Goal: Transaction & Acquisition: Purchase product/service

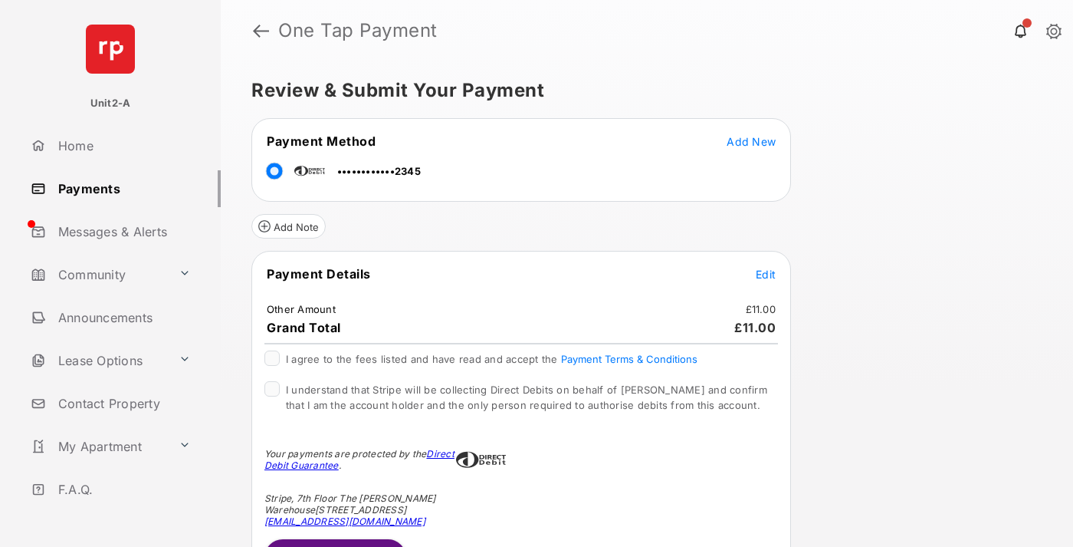
click at [334, 542] on button "Submit Payment" at bounding box center [336, 557] width 142 height 37
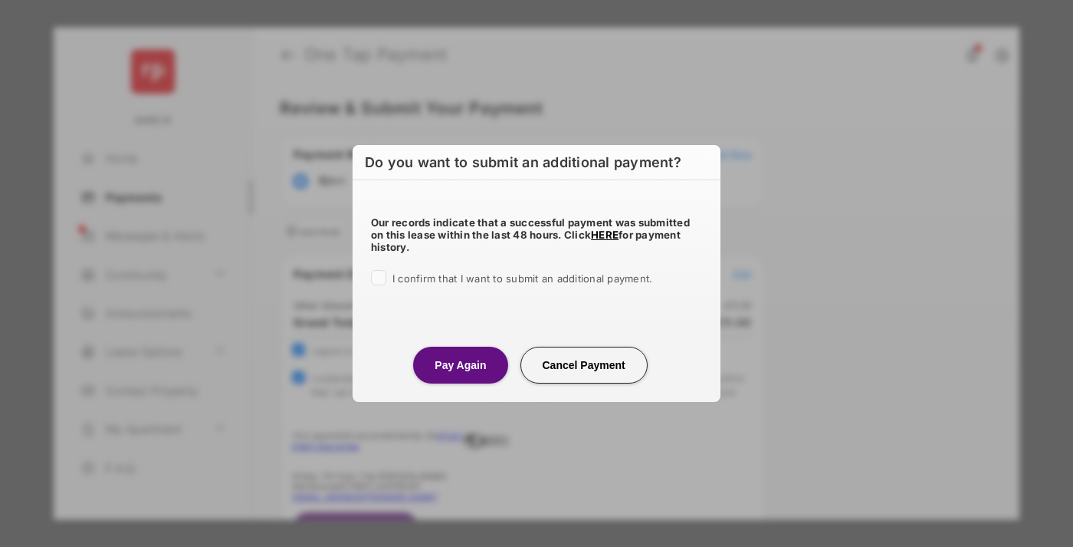
click at [460, 364] on button "Pay Again" at bounding box center [460, 365] width 94 height 37
